Goal: Information Seeking & Learning: Understand process/instructions

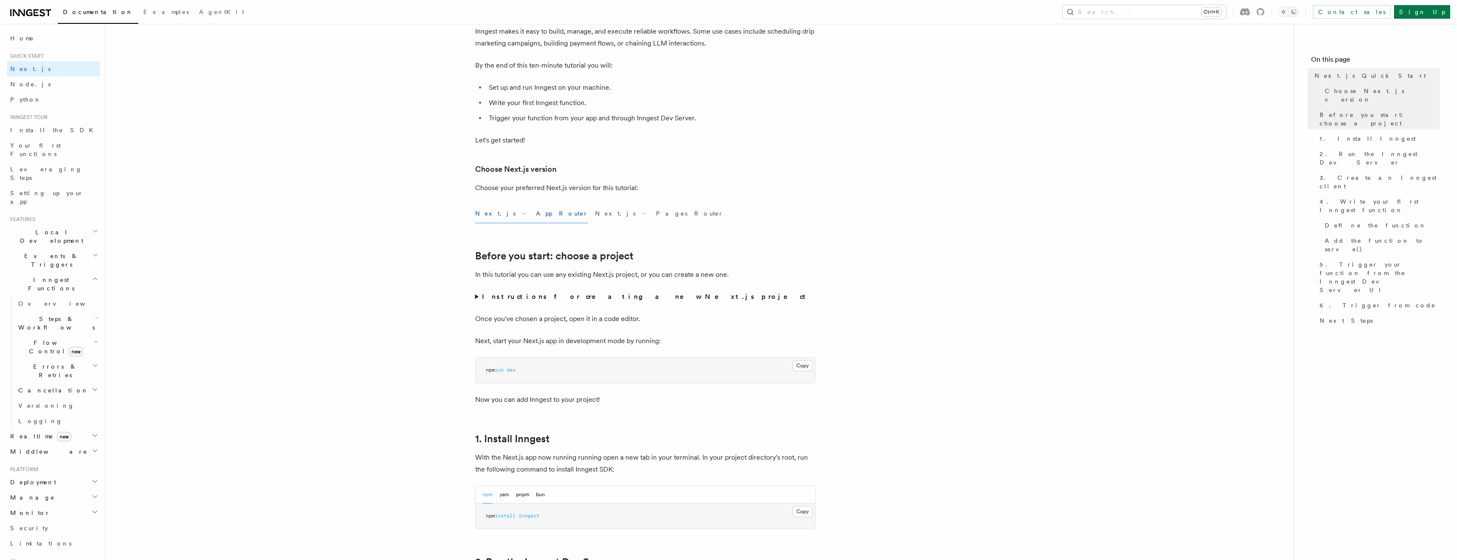
scroll to position [85, 0]
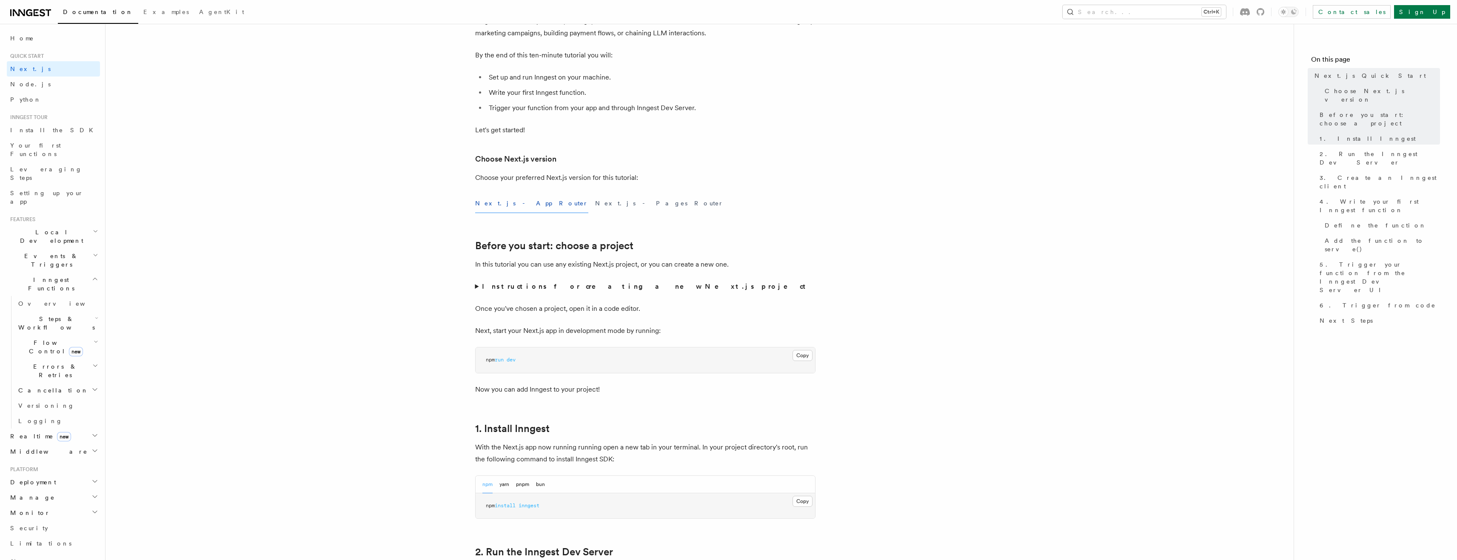
click at [480, 287] on summary "Instructions for creating a new Next.js project" at bounding box center [645, 287] width 340 height 12
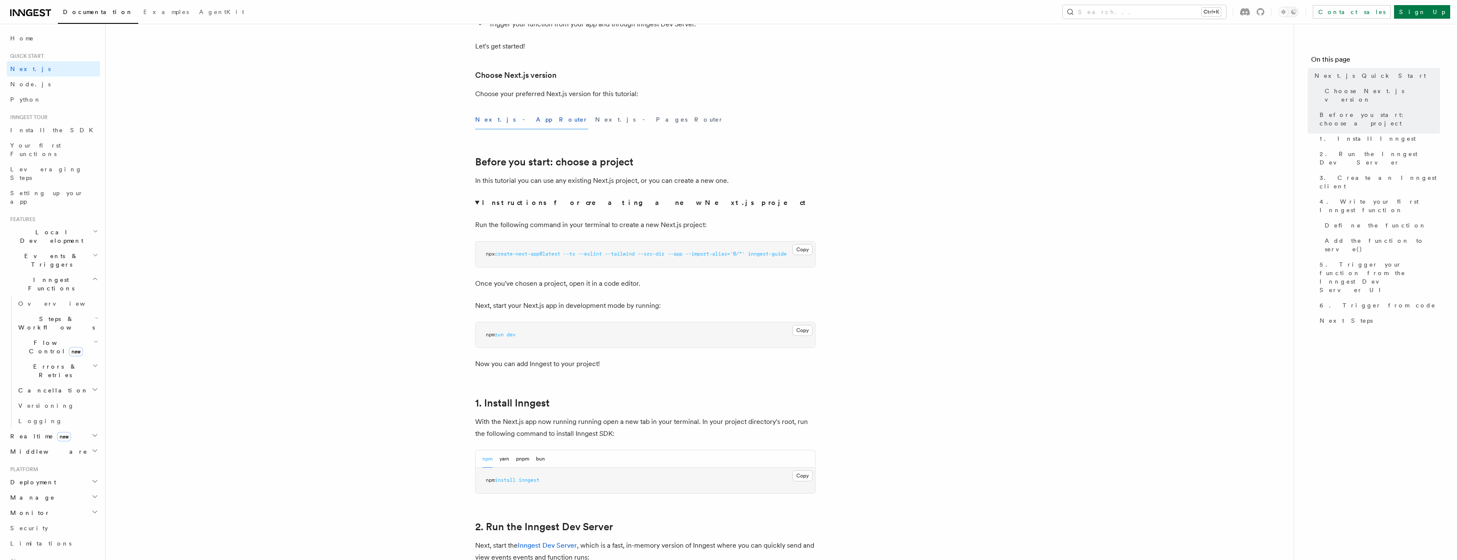
scroll to position [170, 0]
drag, startPoint x: 775, startPoint y: 253, endPoint x: 821, endPoint y: 252, distance: 45.5
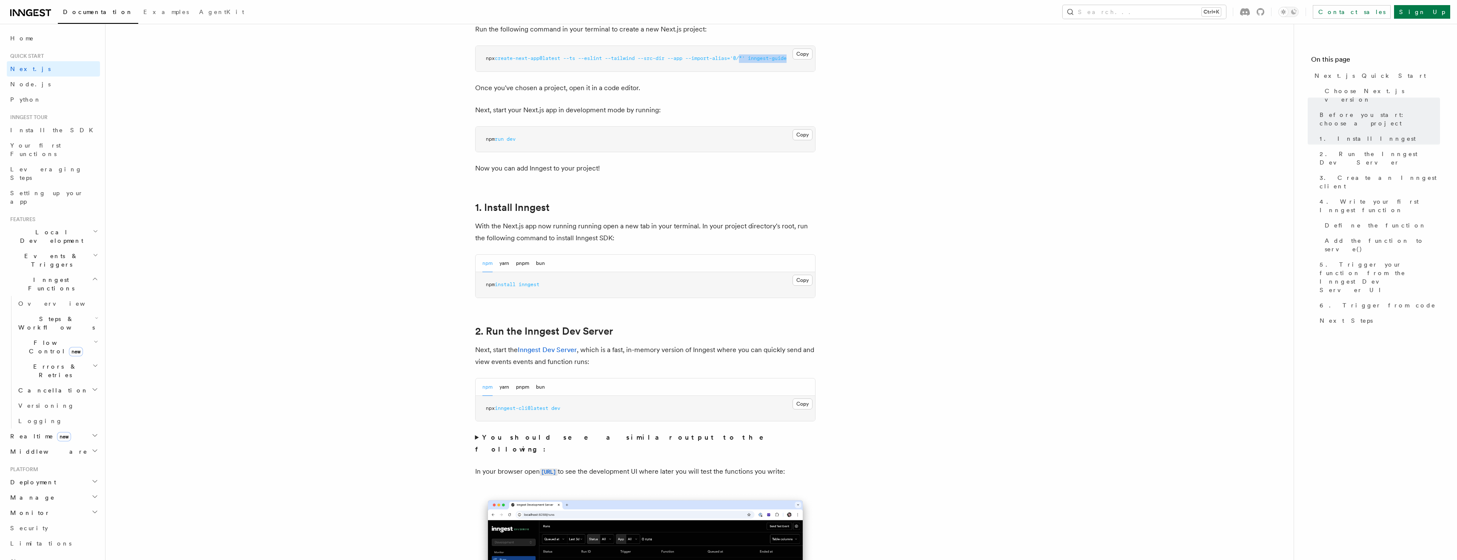
scroll to position [468, 0]
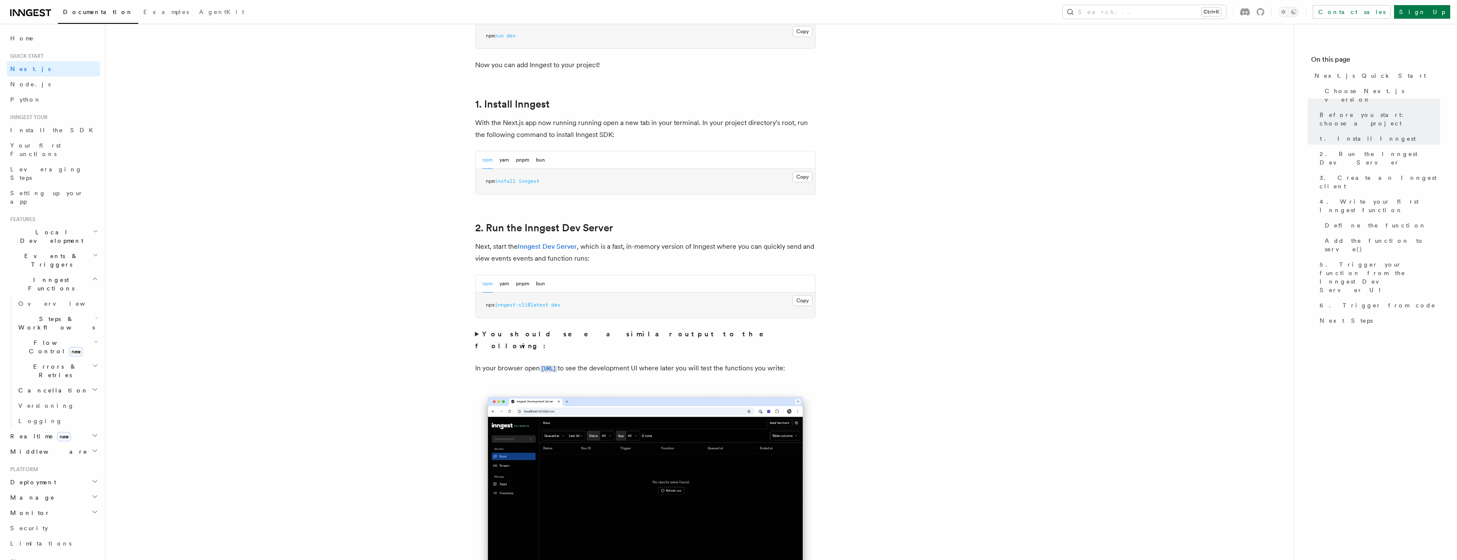
click at [525, 181] on span "inngest" at bounding box center [528, 181] width 21 height 6
copy article "npm install inngest"
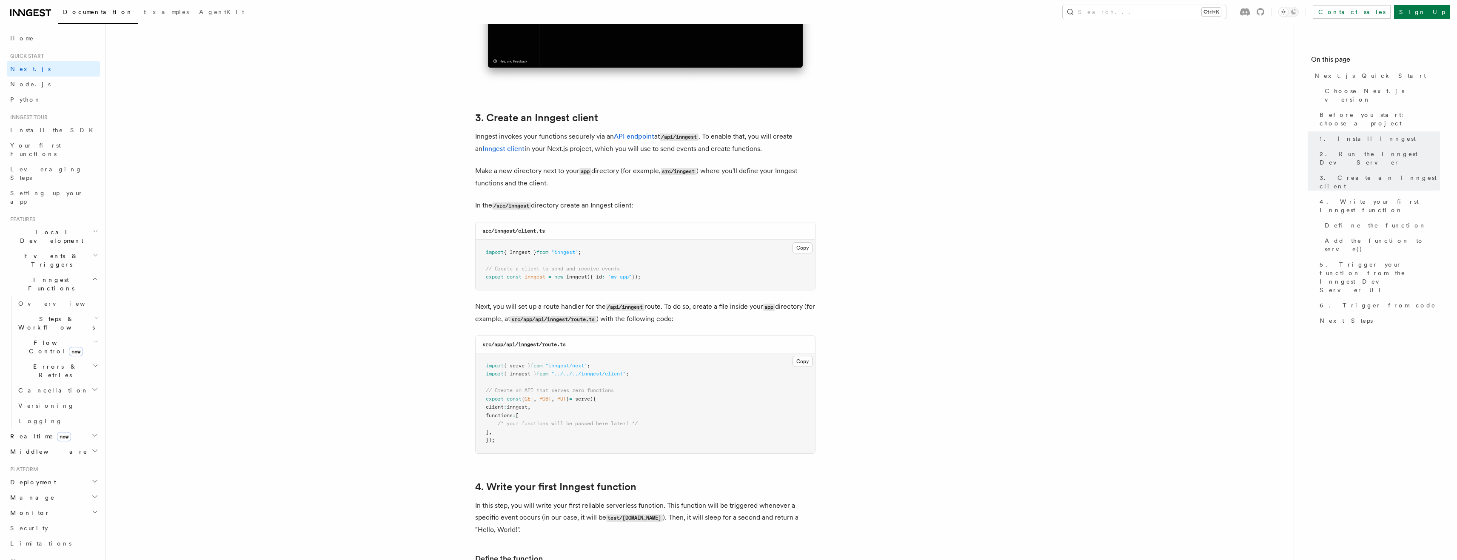
scroll to position [851, 0]
